Goal: Find specific page/section: Find specific page/section

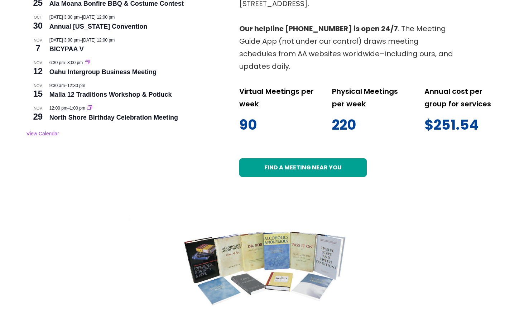
scroll to position [394, 0]
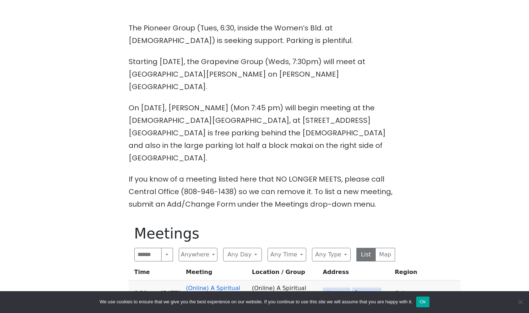
scroll to position [251, 0]
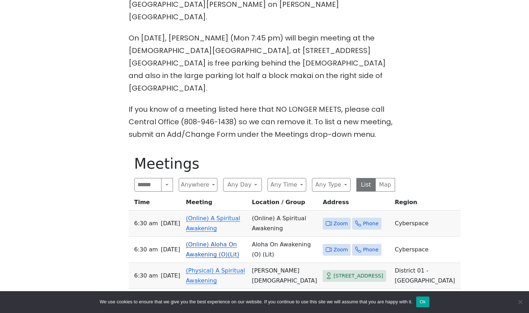
click at [208, 241] on link "(Online) Aloha On Awakening (O)(Lit)" at bounding box center [212, 249] width 53 height 17
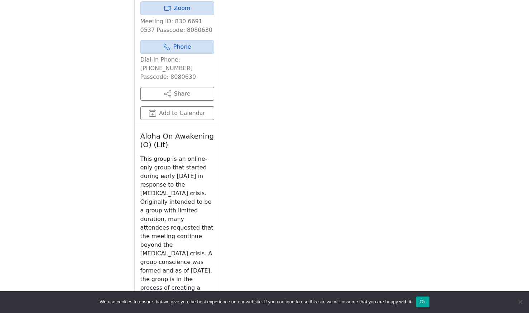
scroll to position [733, 0]
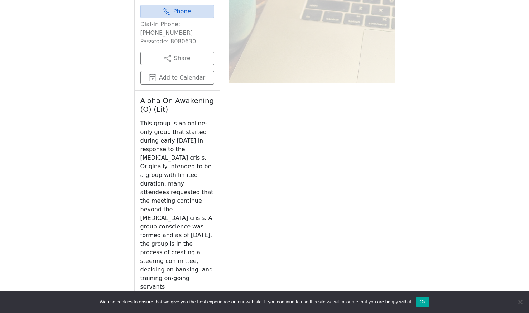
click at [183, 297] on link "[DOMAIN_NAME]" at bounding box center [177, 304] width 74 height 14
